Goal: Browse casually

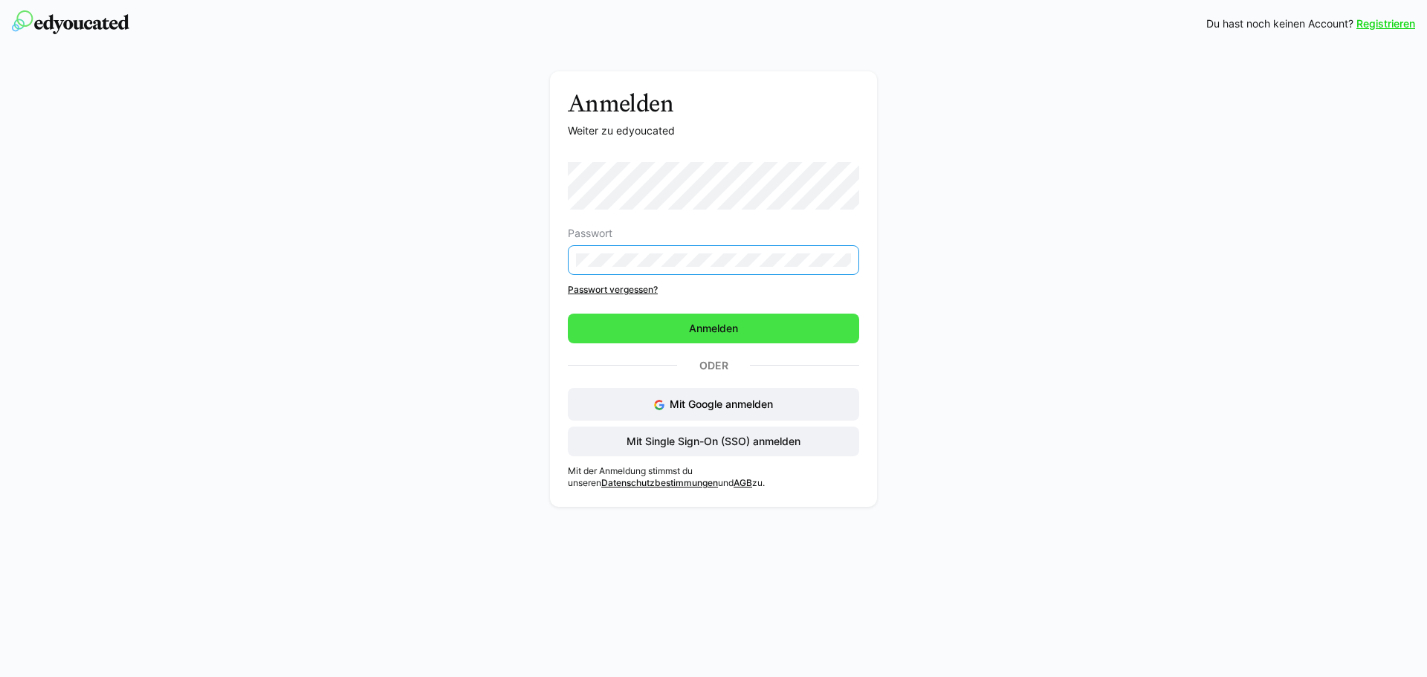
click at [671, 325] on span "Anmelden" at bounding box center [713, 329] width 291 height 30
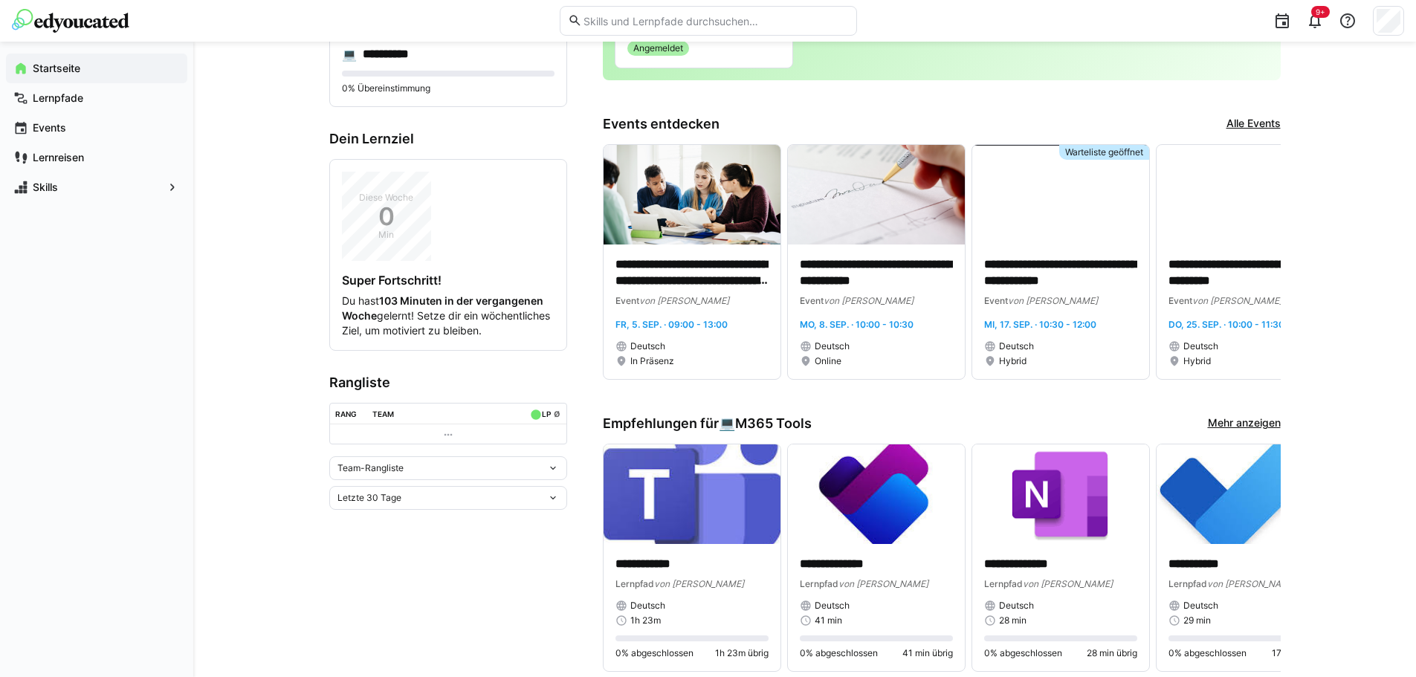
scroll to position [372, 0]
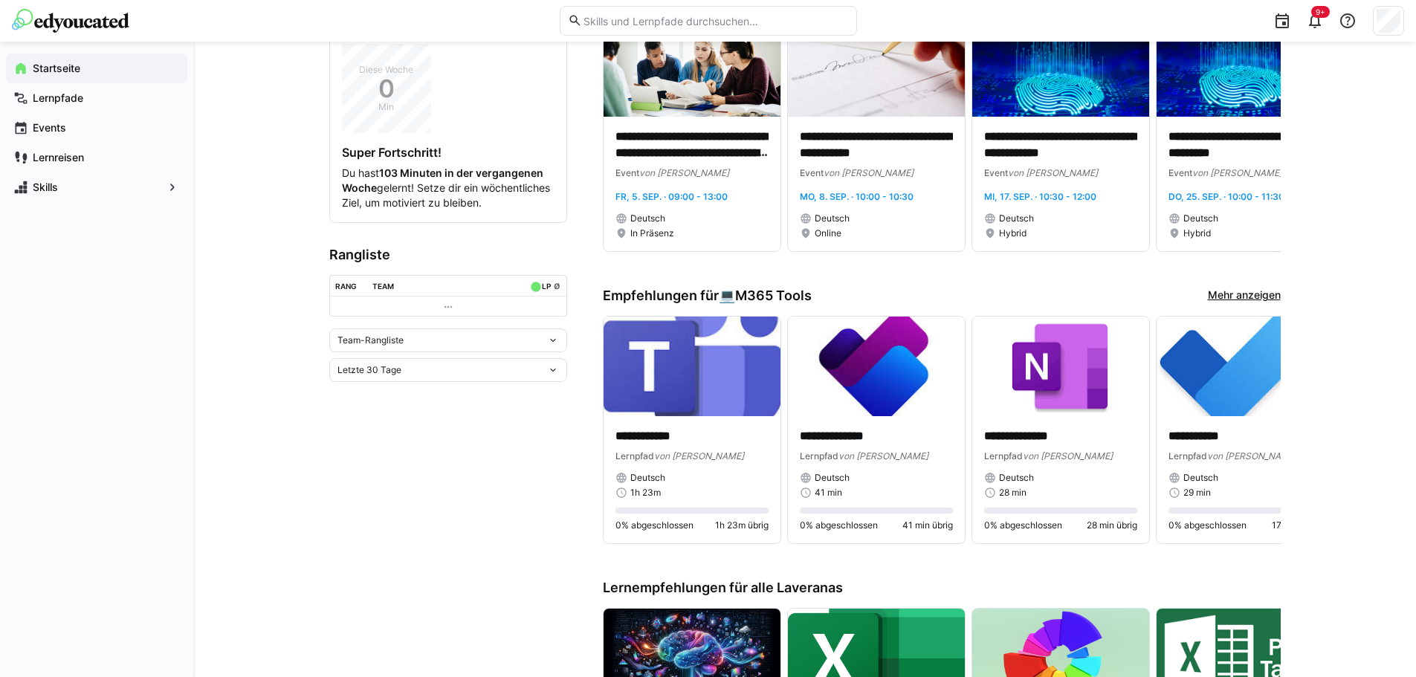
click at [546, 375] on div "Letzte 30 Tage" at bounding box center [442, 370] width 210 height 10
click at [392, 510] on div "Gesamt" at bounding box center [448, 511] width 220 height 12
click at [546, 352] on div "Team-Rangliste" at bounding box center [448, 341] width 238 height 24
click at [395, 412] on div "Individuelle Rangliste" at bounding box center [448, 410] width 220 height 12
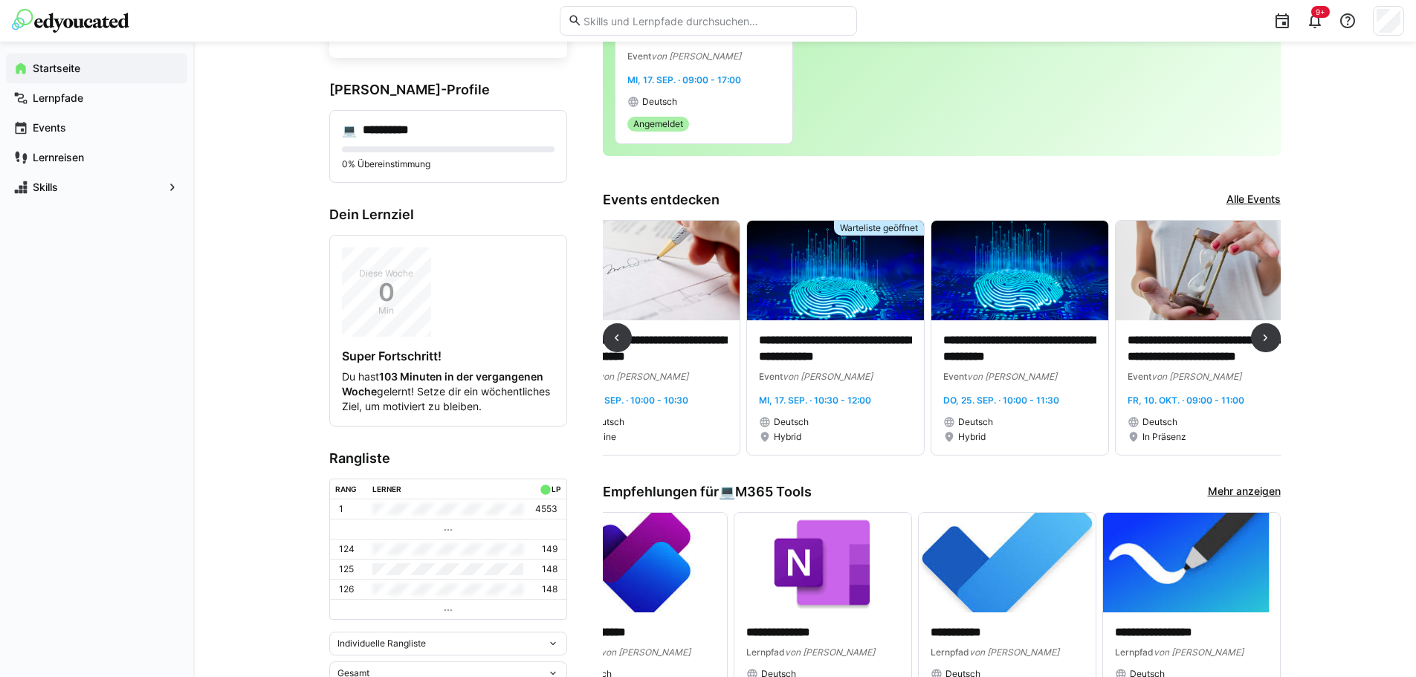
scroll to position [0, 31]
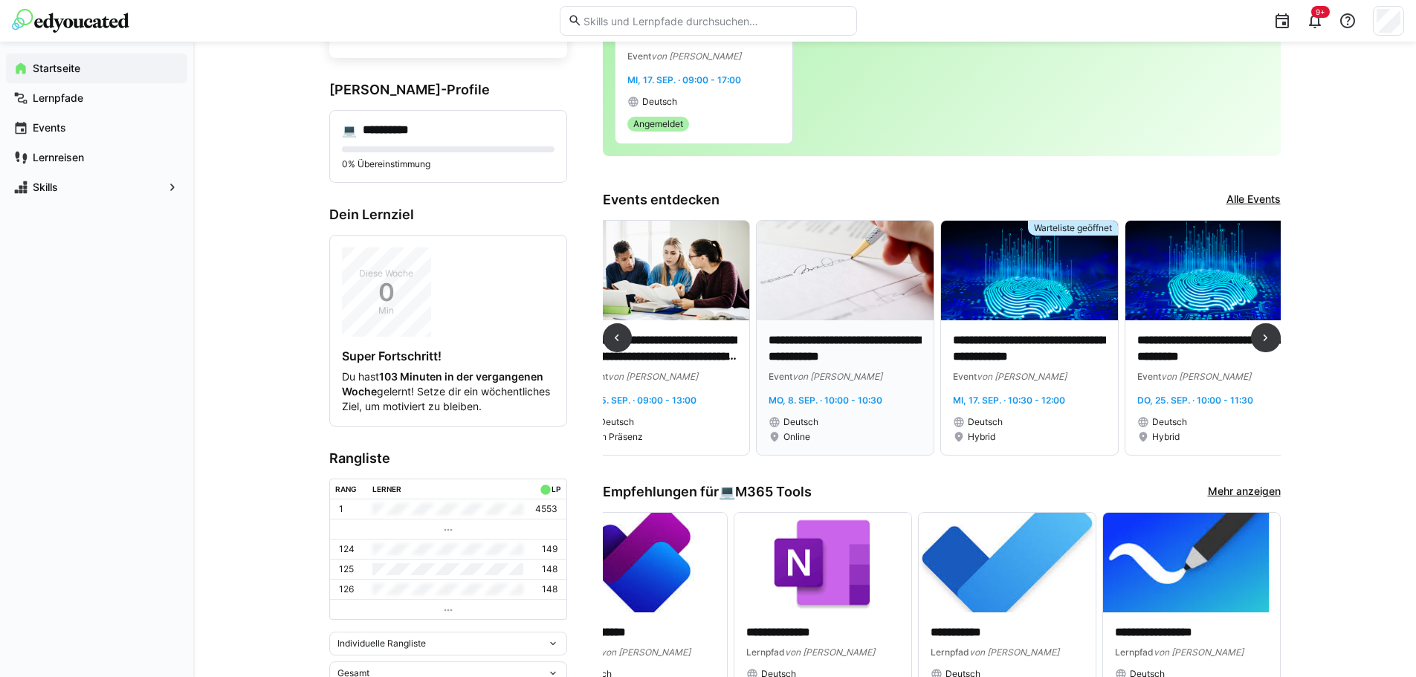
click at [835, 293] on img at bounding box center [845, 271] width 177 height 100
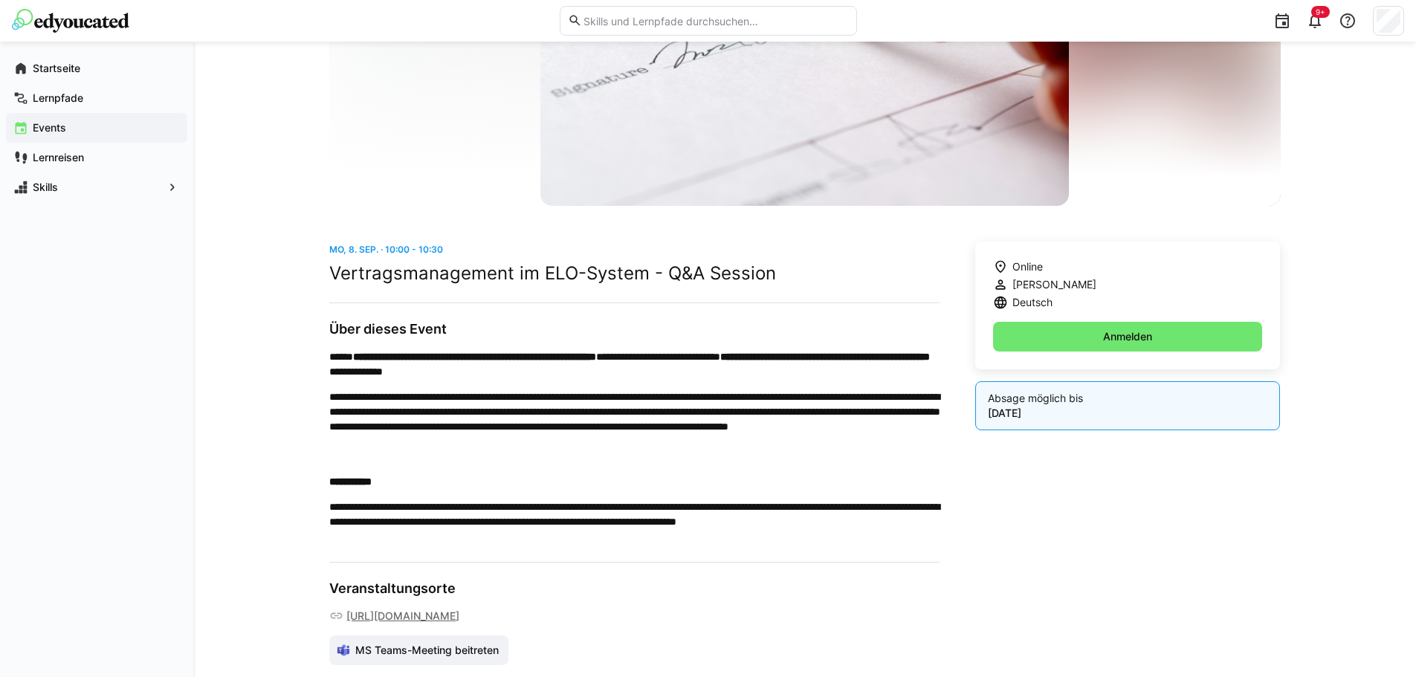
scroll to position [223, 0]
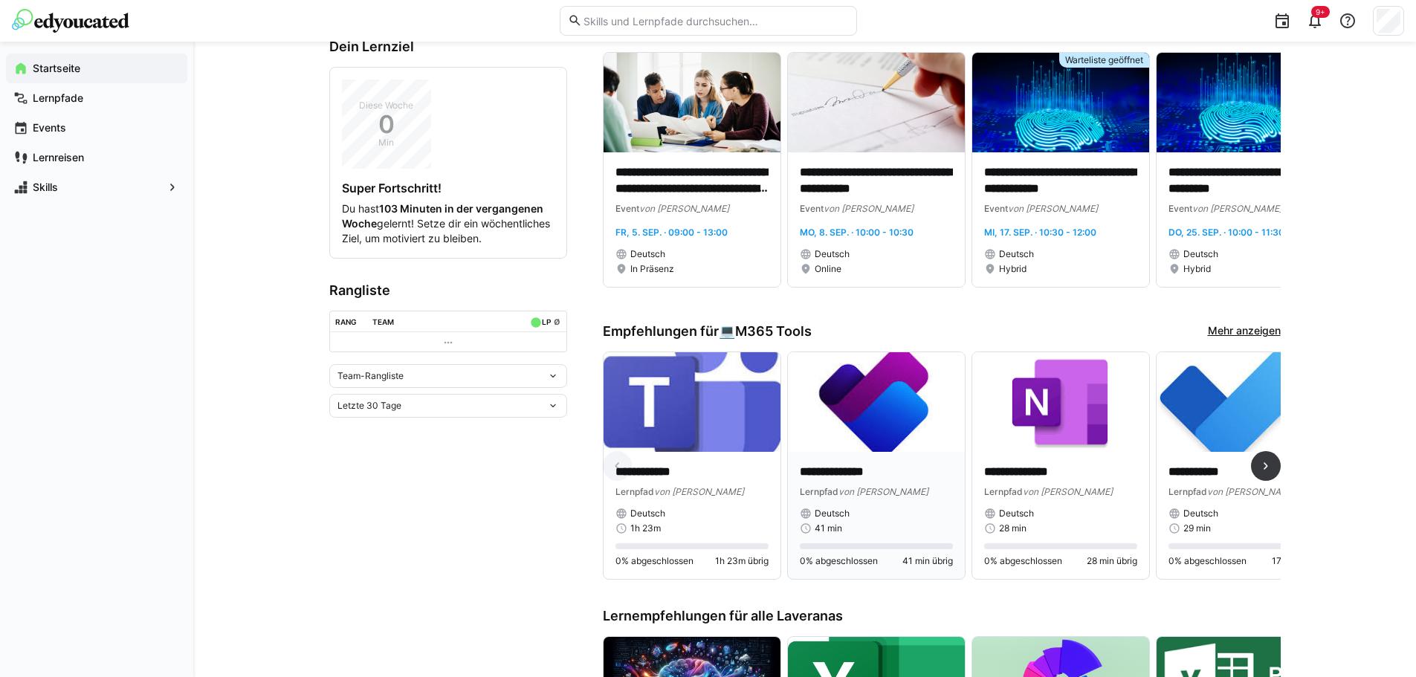
scroll to position [372, 0]
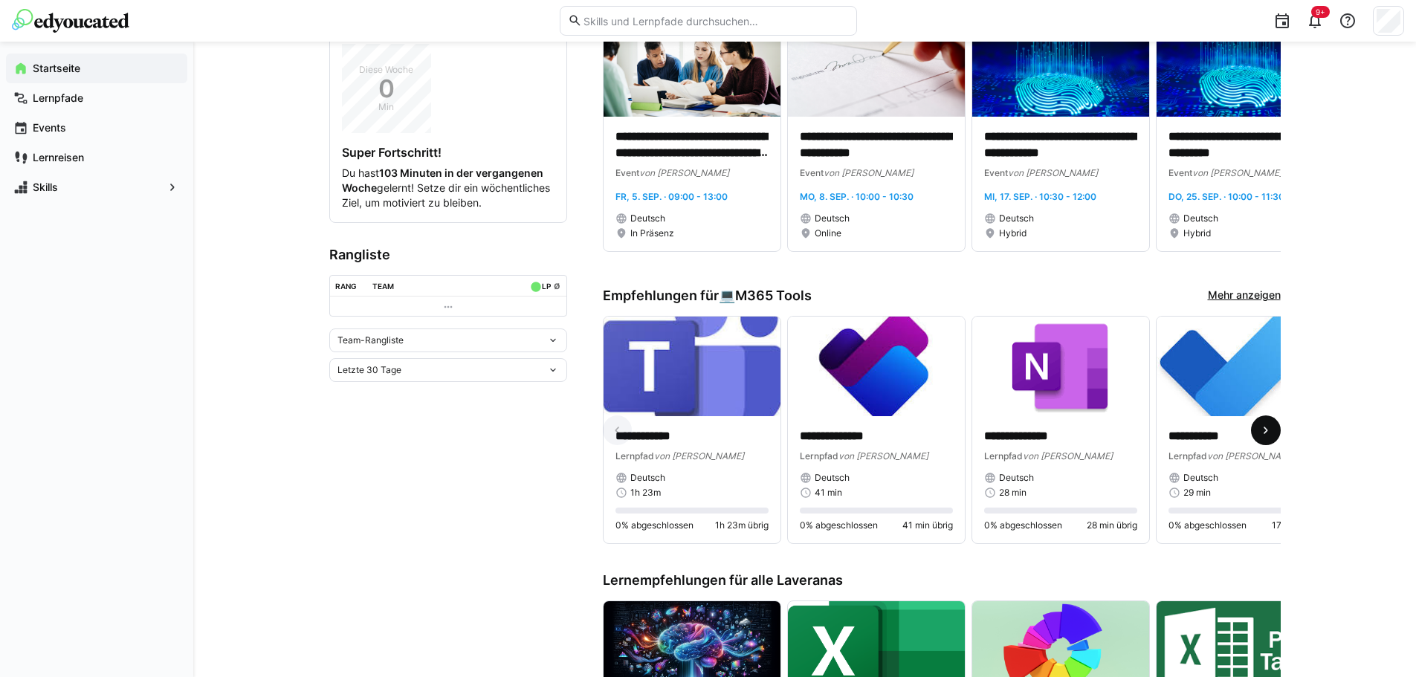
click at [1266, 436] on eds-icon at bounding box center [1265, 430] width 15 height 15
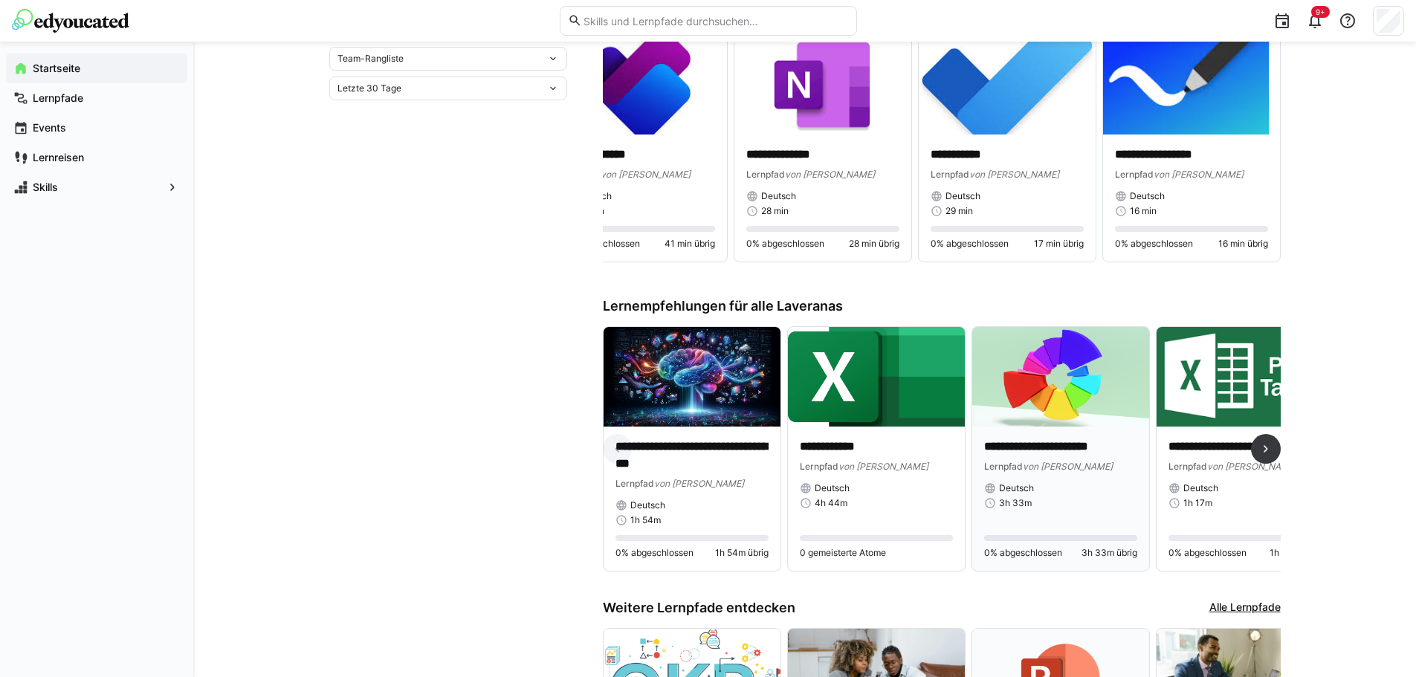
scroll to position [669, 0]
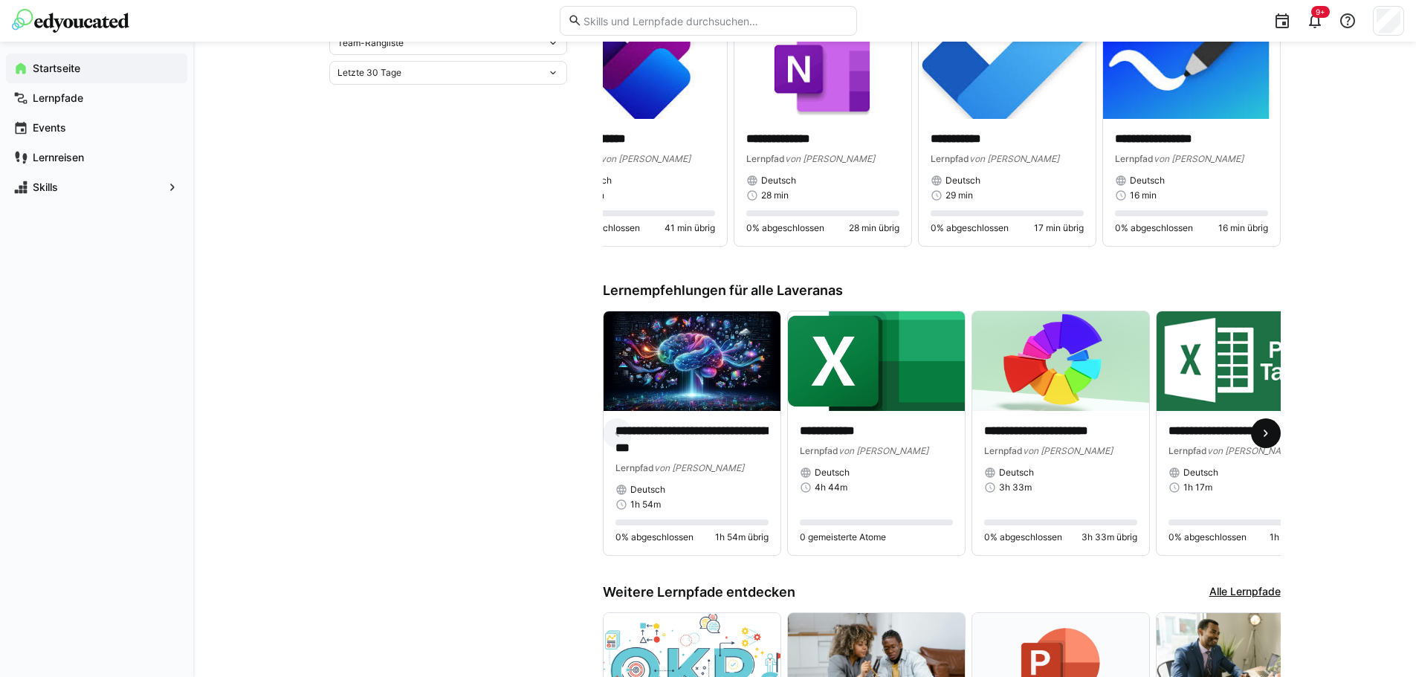
click at [1258, 431] on eds-icon at bounding box center [1265, 433] width 15 height 15
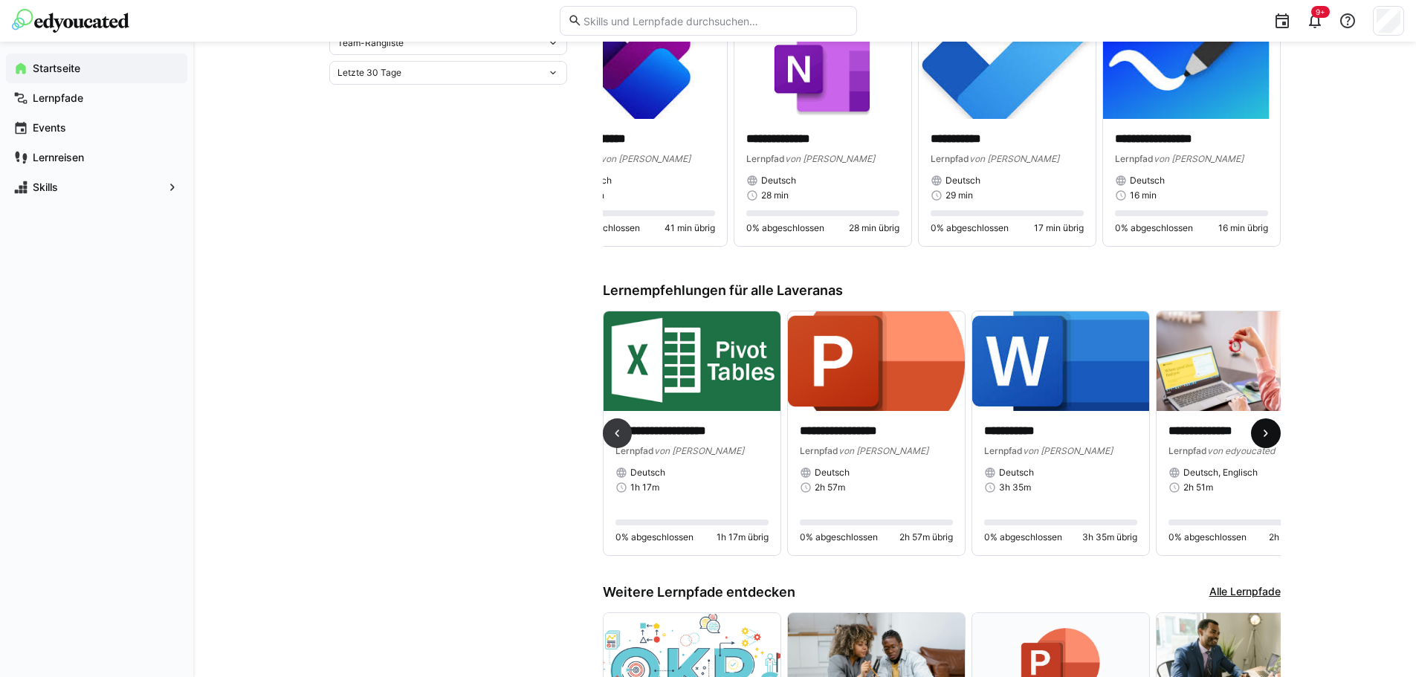
click at [1258, 431] on eds-icon at bounding box center [1265, 433] width 15 height 15
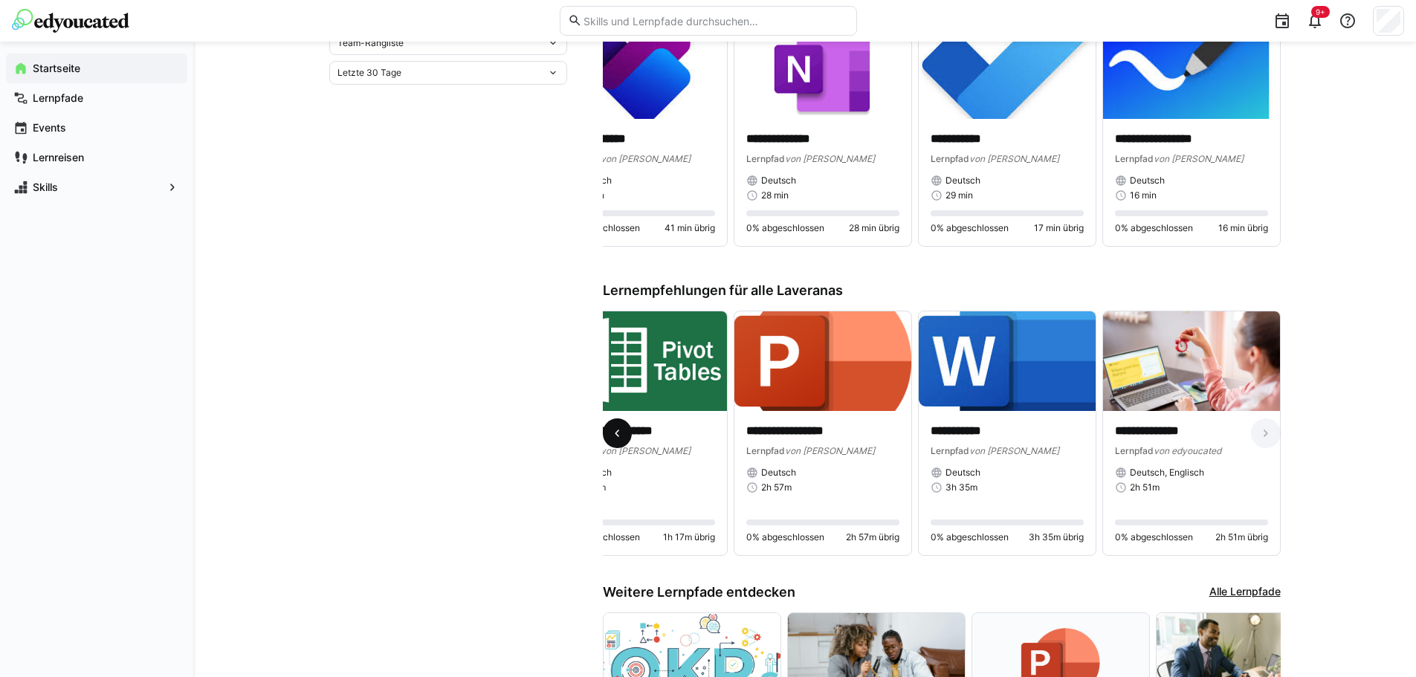
click at [620, 427] on span at bounding box center [618, 433] width 30 height 30
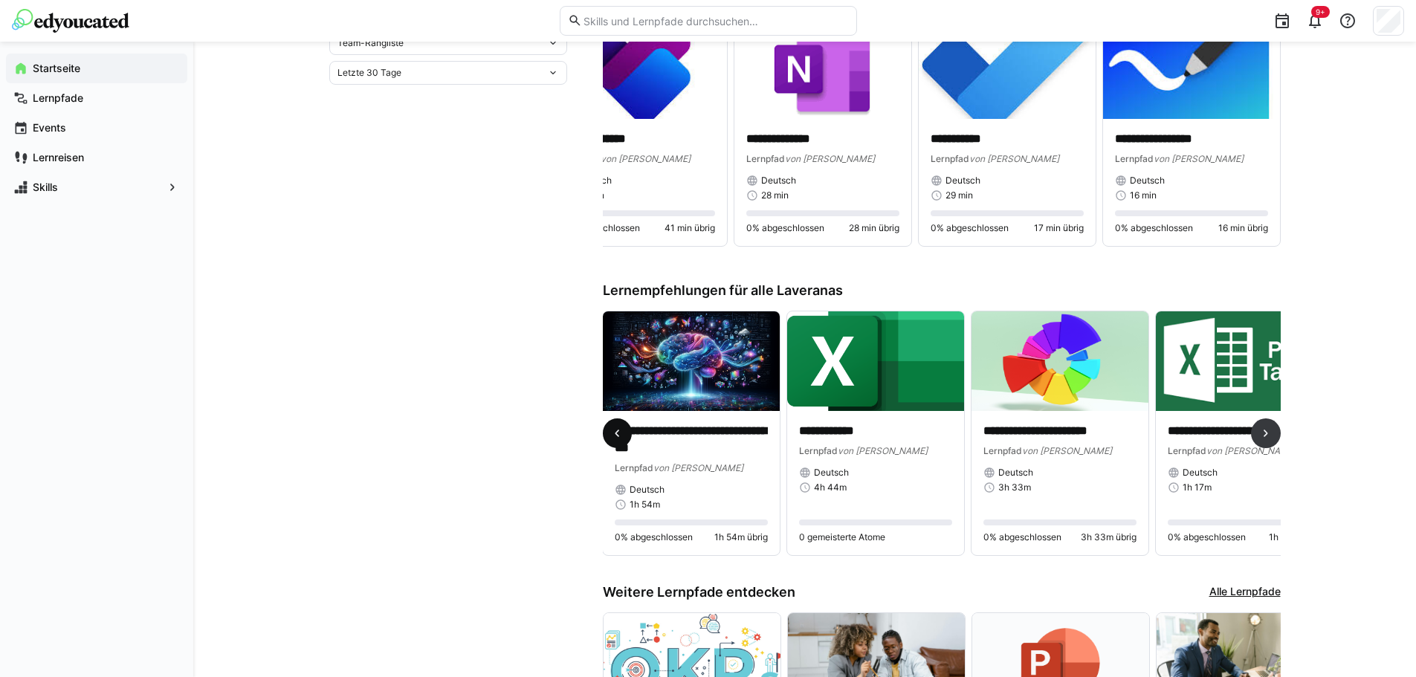
scroll to position [0, 0]
